Goal: Task Accomplishment & Management: Manage account settings

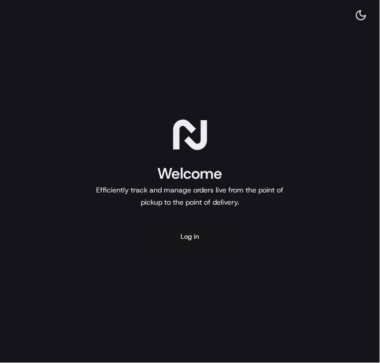
click at [191, 231] on button "Log in" at bounding box center [189, 236] width 81 height 24
